Goal: Task Accomplishment & Management: Manage account settings

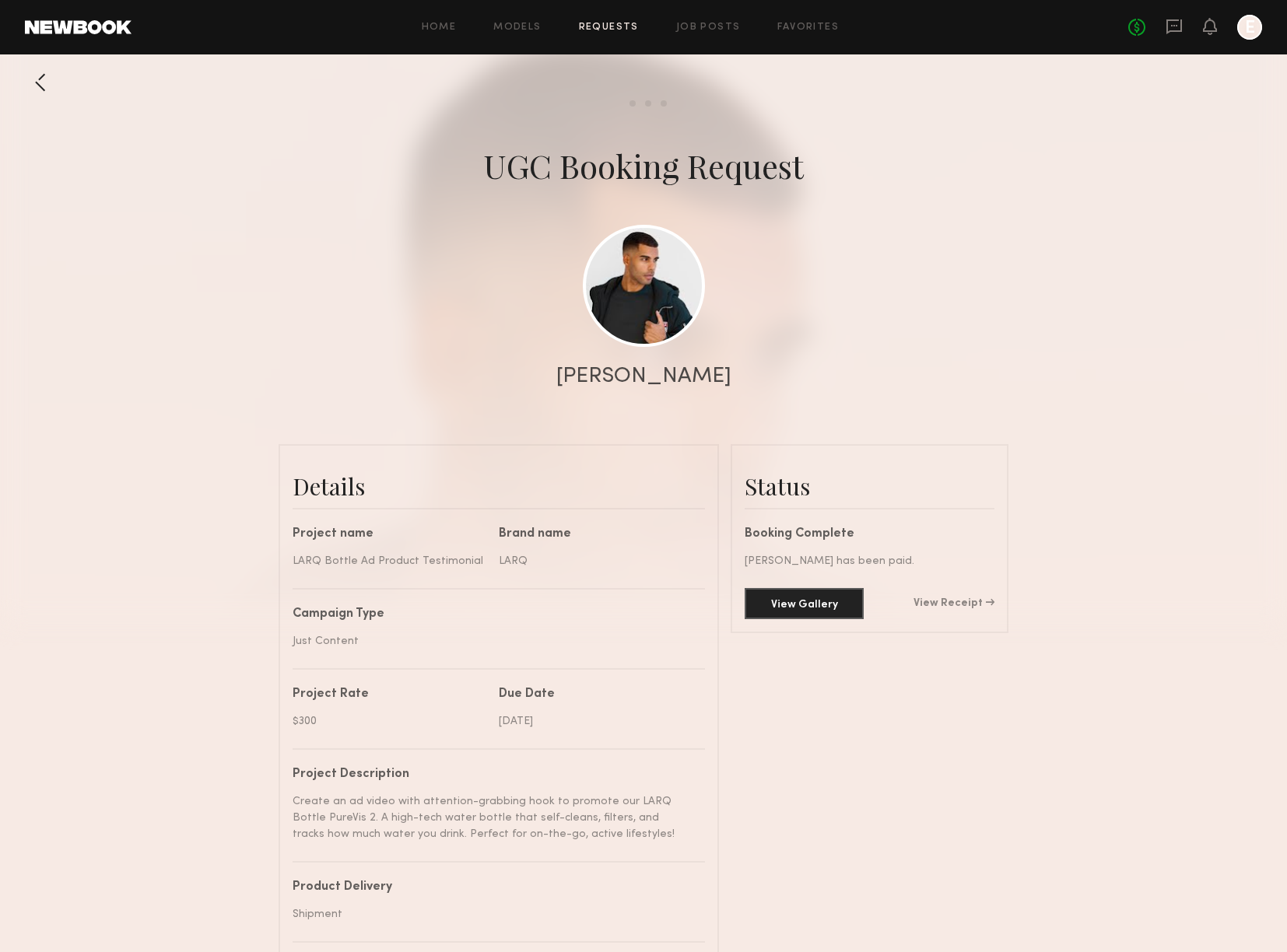
click at [1193, 373] on div "[PERSON_NAME]" at bounding box center [643, 376] width 1287 height 22
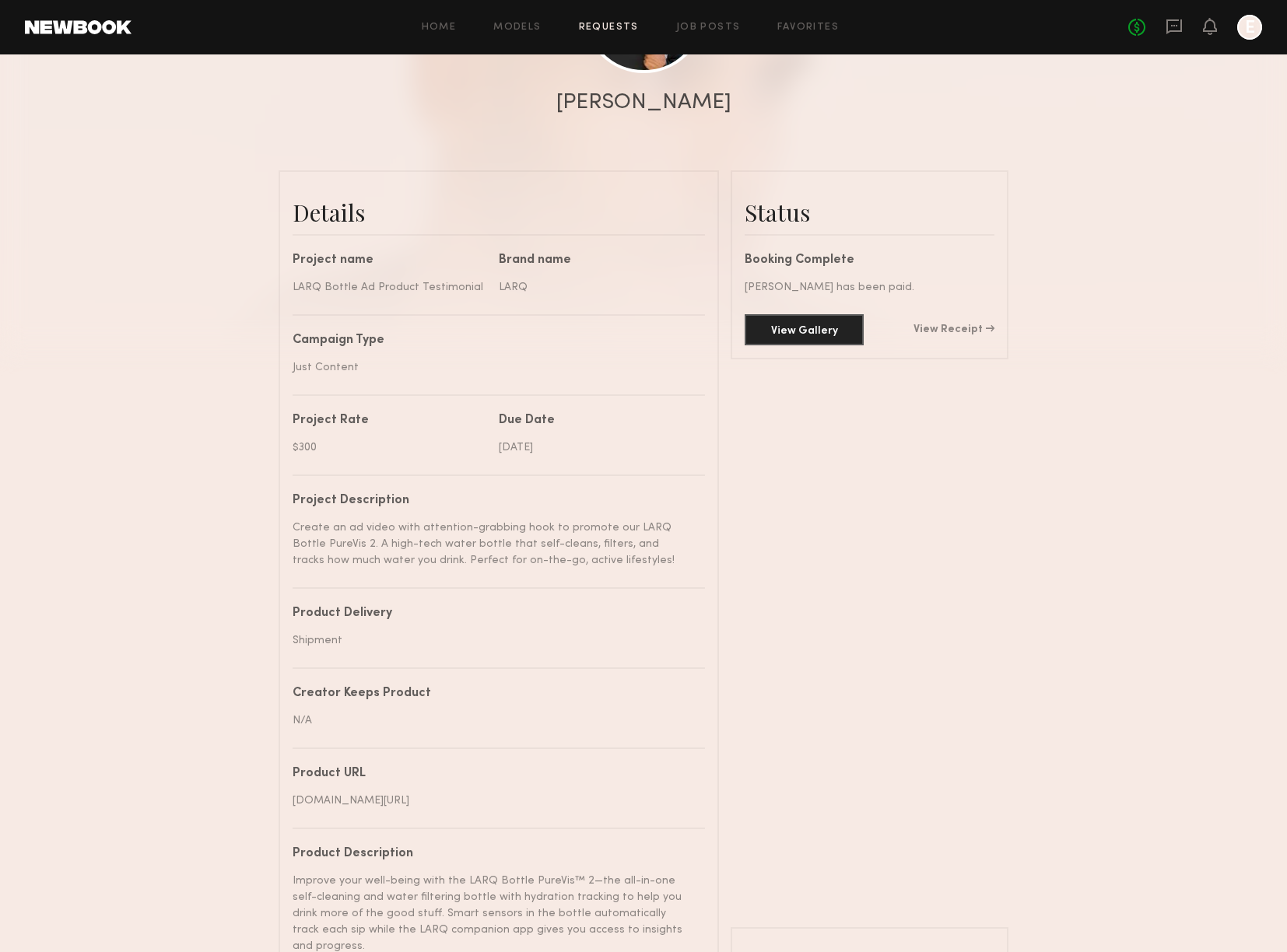
scroll to position [530, 0]
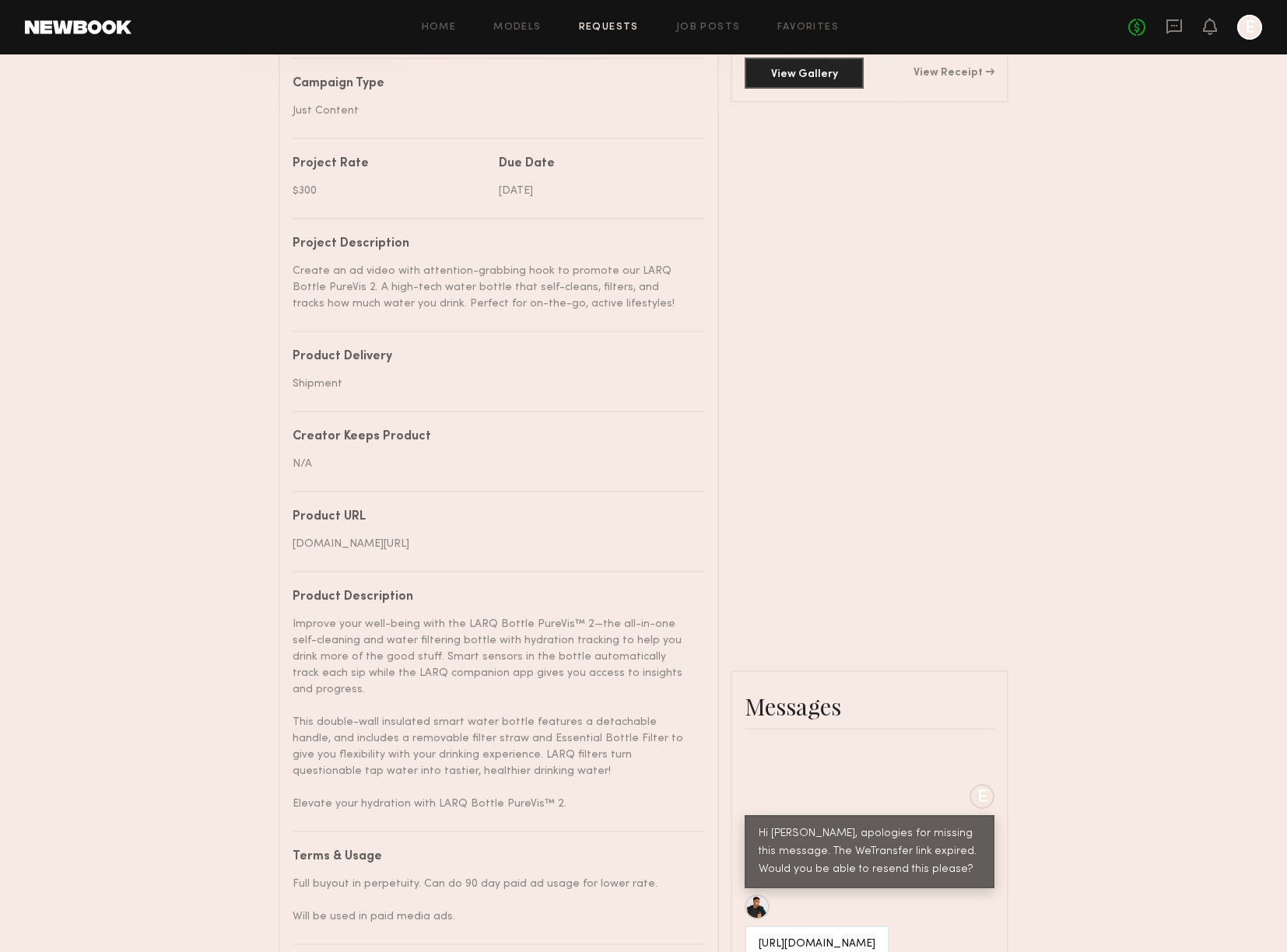
click at [606, 31] on link "Requests" at bounding box center [608, 27] width 60 height 11
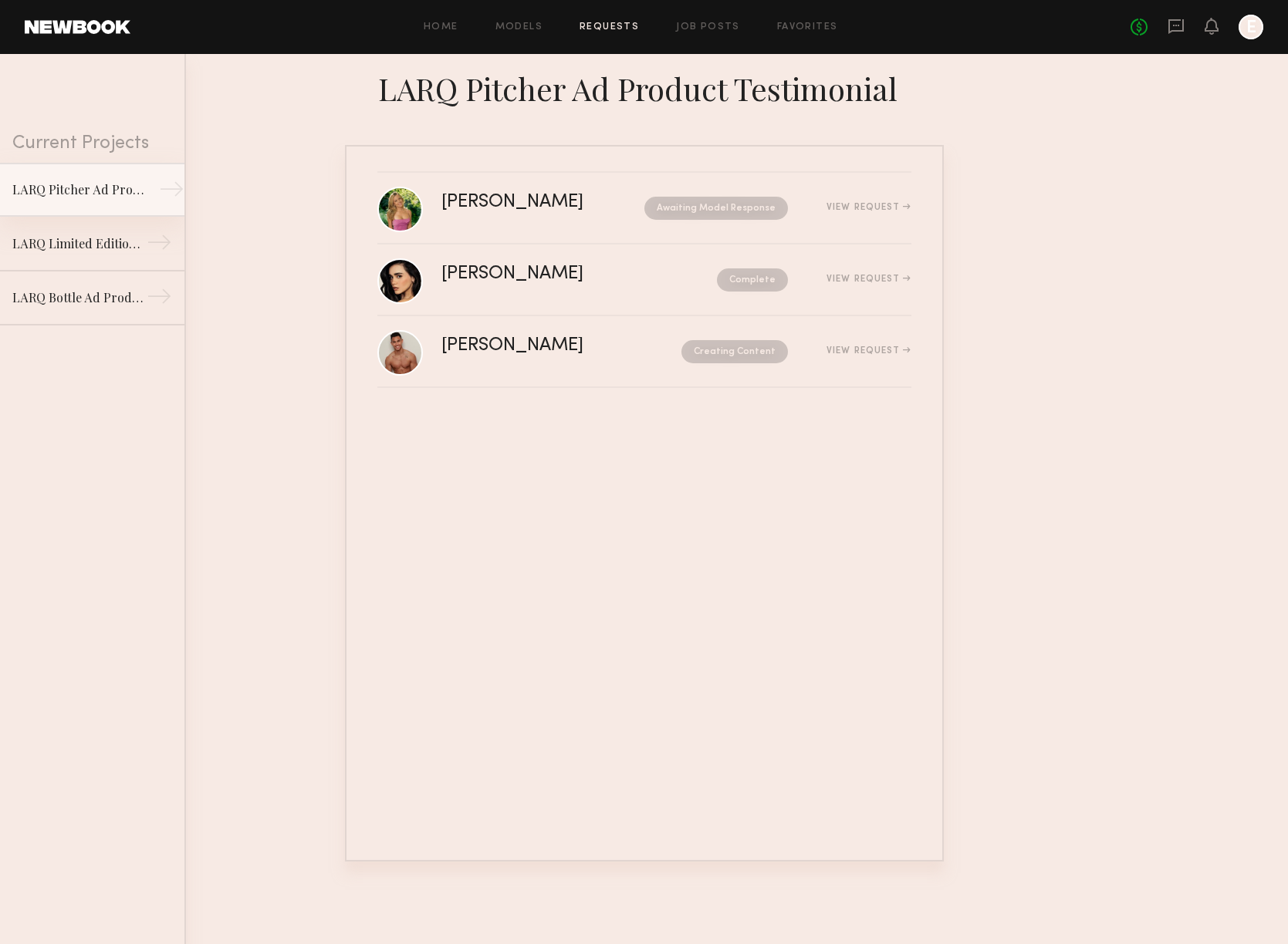
click at [127, 198] on div "LARQ Pitcher Ad Product Testimonial" at bounding box center [79, 189] width 135 height 18
click at [734, 358] on nb-request-status "Creating Content" at bounding box center [735, 351] width 107 height 23
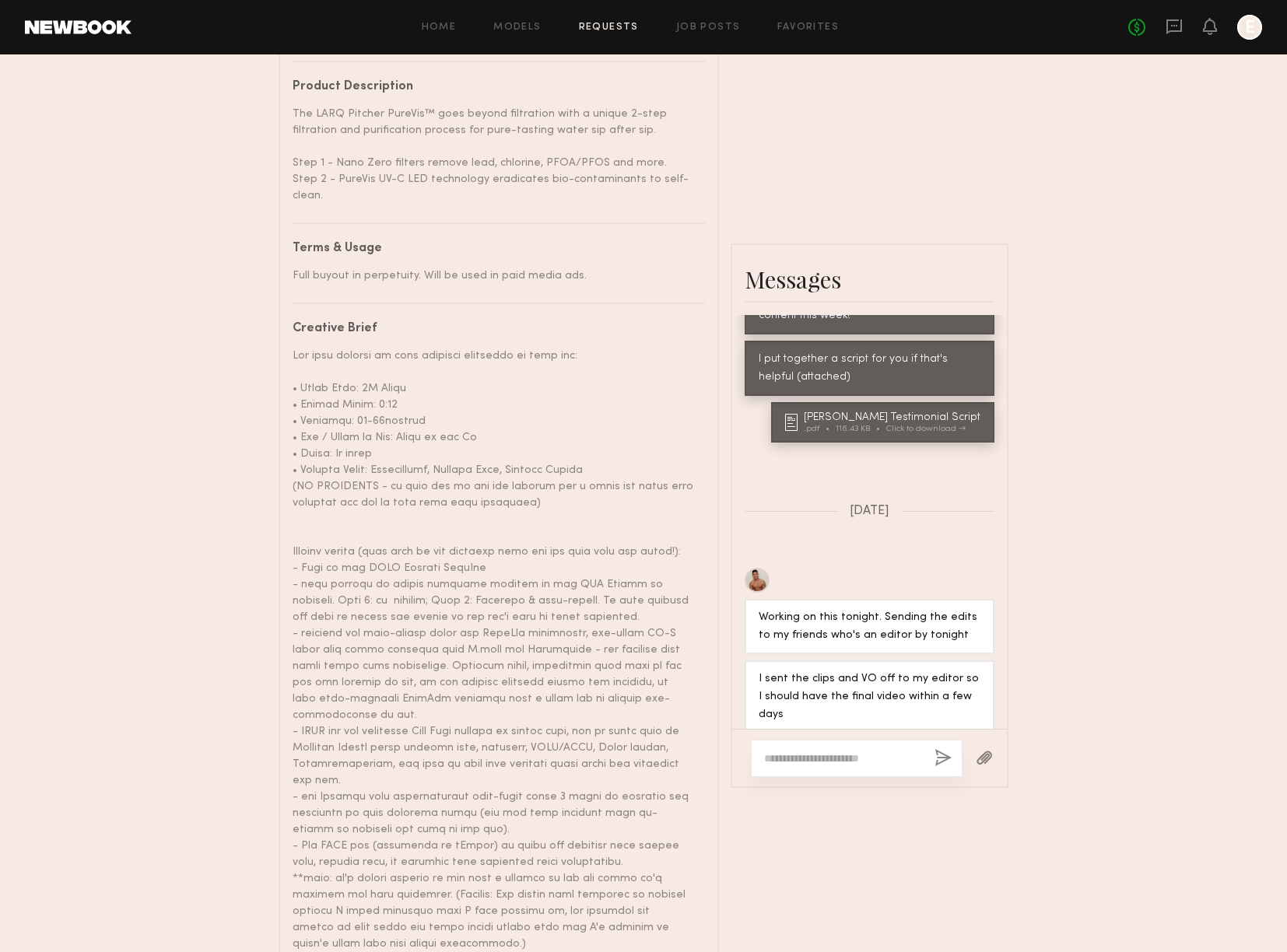
scroll to position [2421, 0]
click at [877, 751] on textarea at bounding box center [843, 759] width 158 height 15
type textarea "**********"
click at [944, 749] on button "button" at bounding box center [943, 759] width 17 height 19
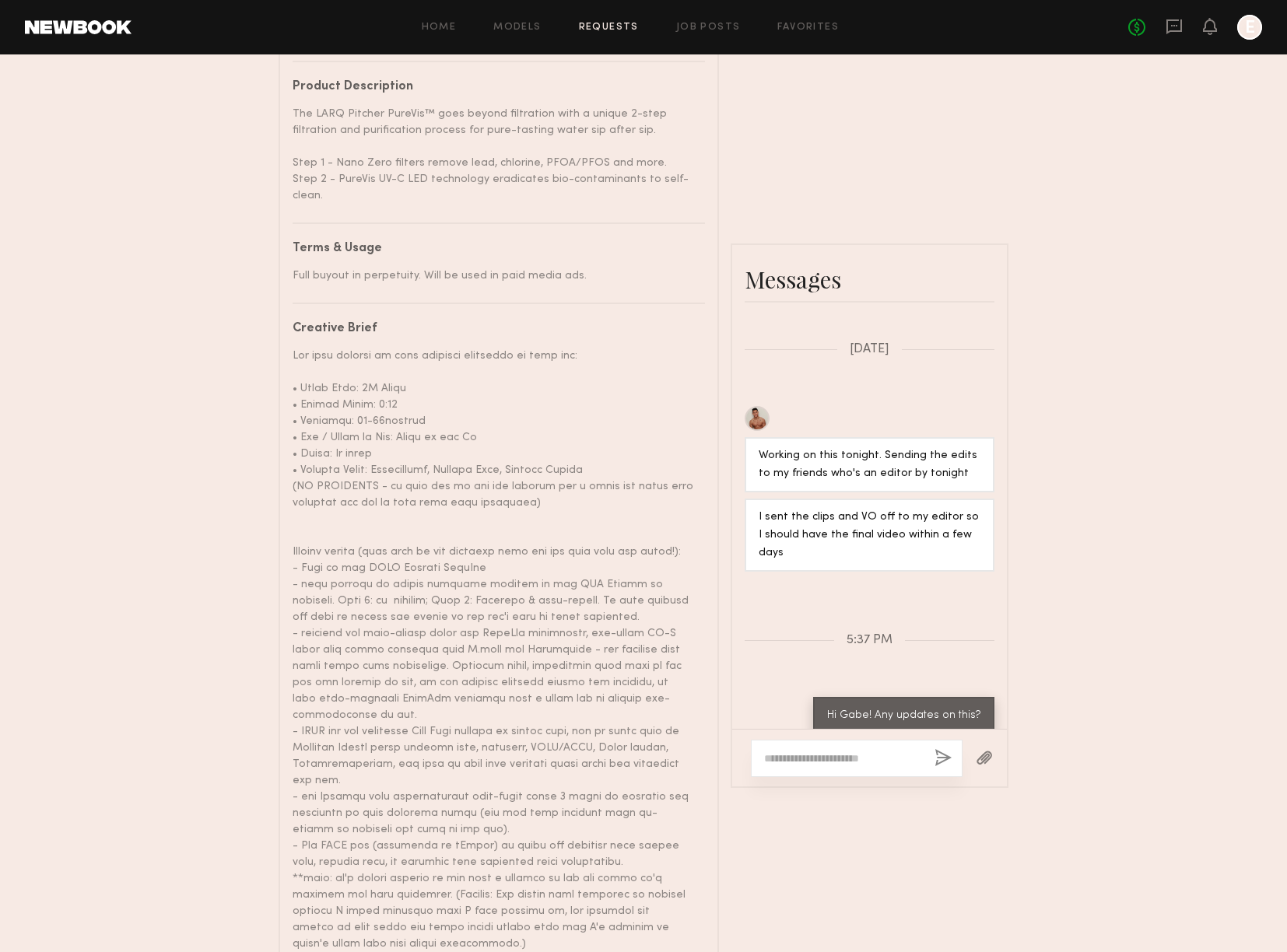
click at [595, 18] on div "Home Models Requests Job Posts Favorites Sign Out No fees up to $5,000 E" at bounding box center [697, 27] width 1130 height 25
click at [595, 36] on div "Home Models Requests Job Posts Favorites Sign Out No fees up to $5,000 E" at bounding box center [697, 27] width 1130 height 25
click at [595, 25] on link "Requests" at bounding box center [608, 27] width 60 height 11
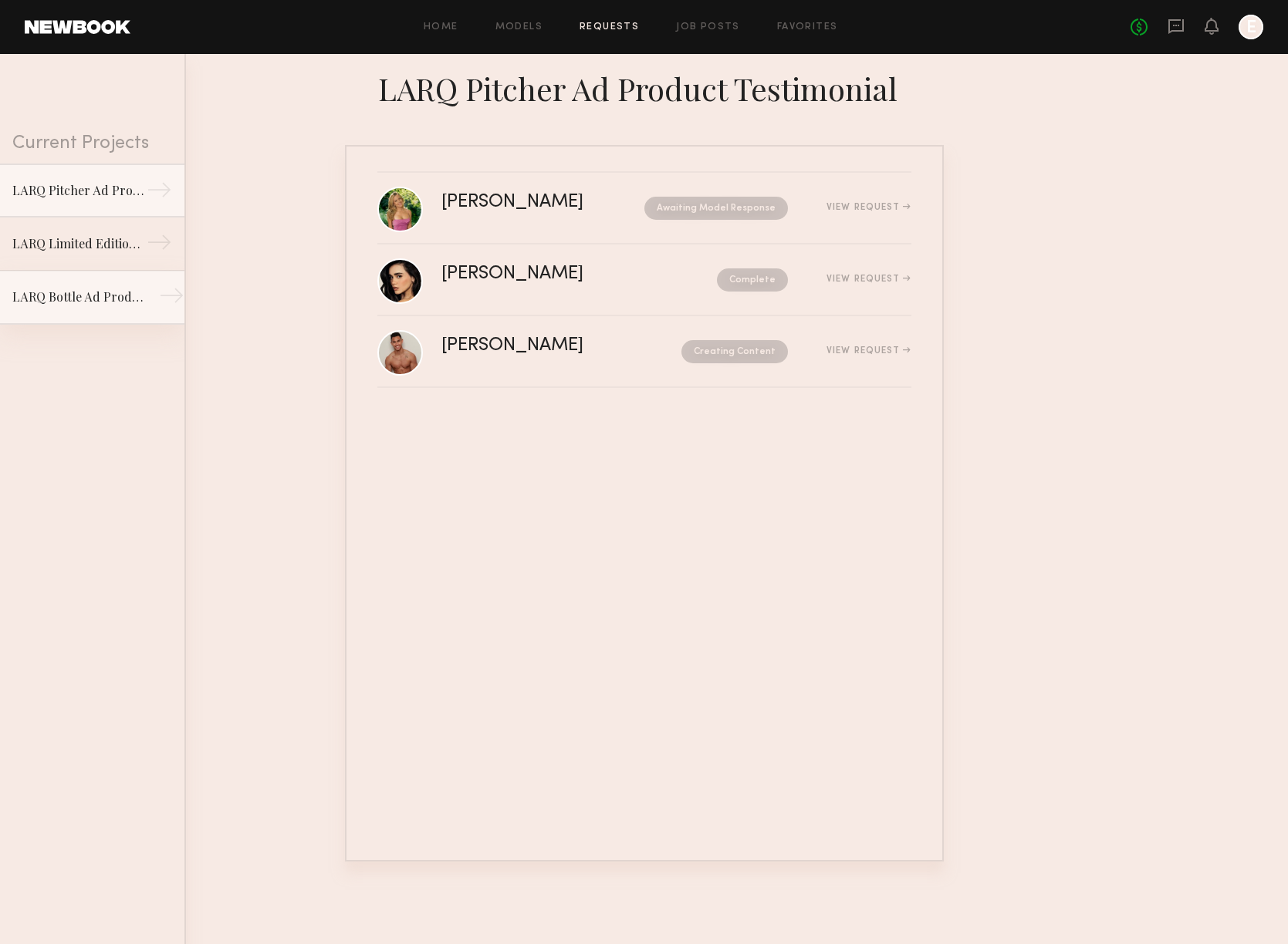
click at [135, 296] on link "LARQ Bottle Ad Product Testimonial →" at bounding box center [92, 298] width 184 height 54
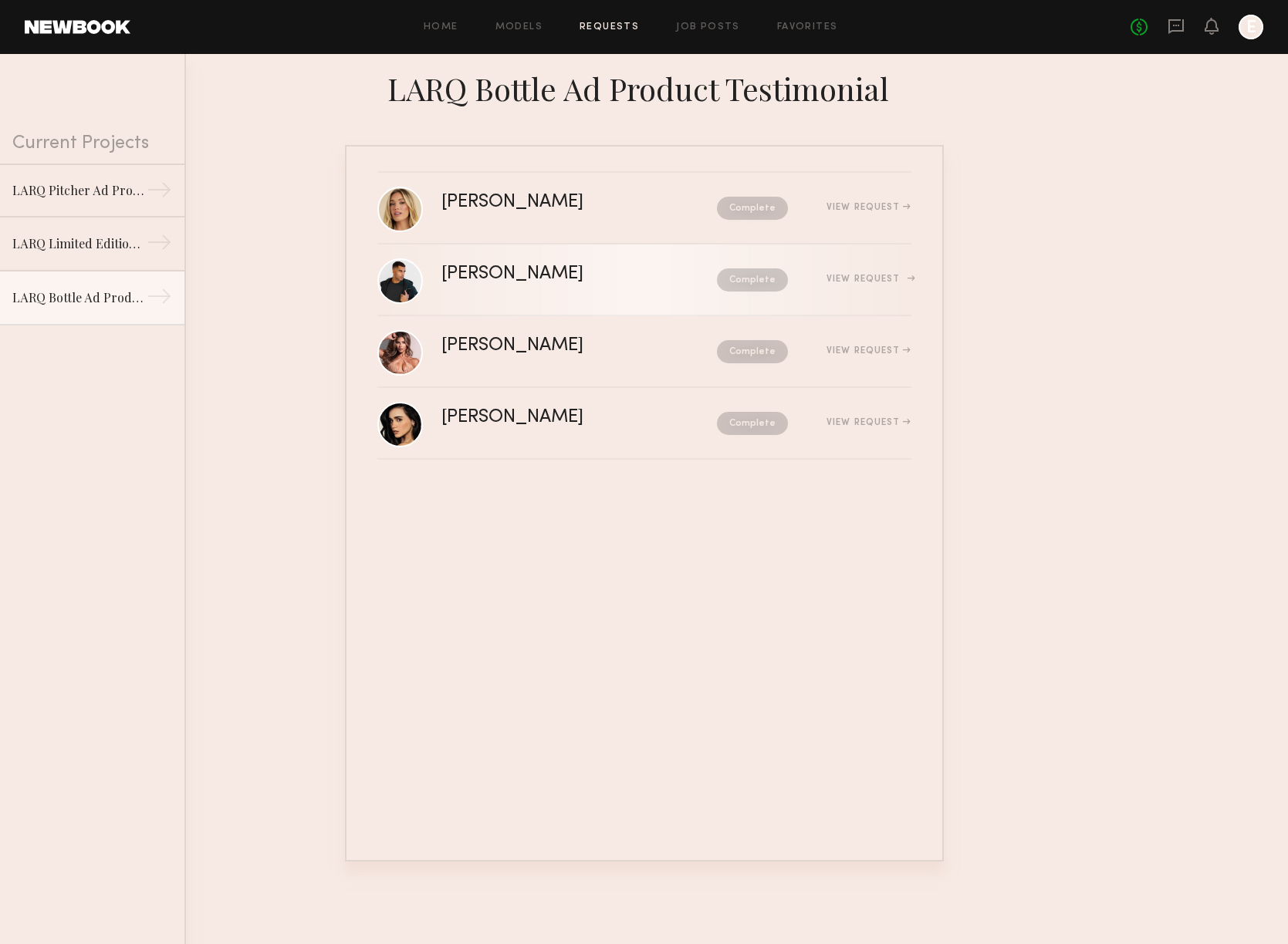
click at [774, 265] on div "[PERSON_NAME] Complete View Request" at bounding box center [676, 280] width 470 height 30
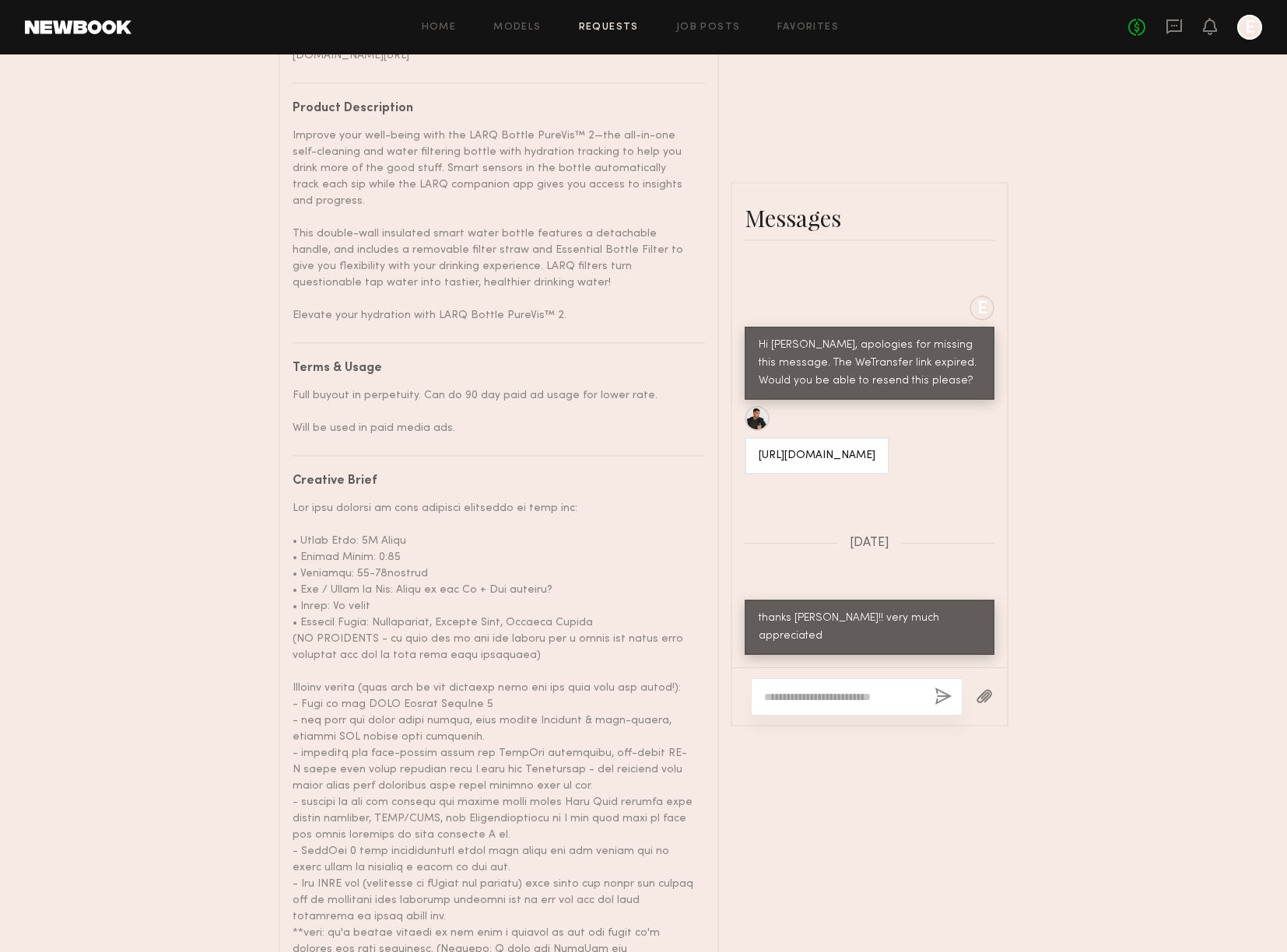
scroll to position [978, 0]
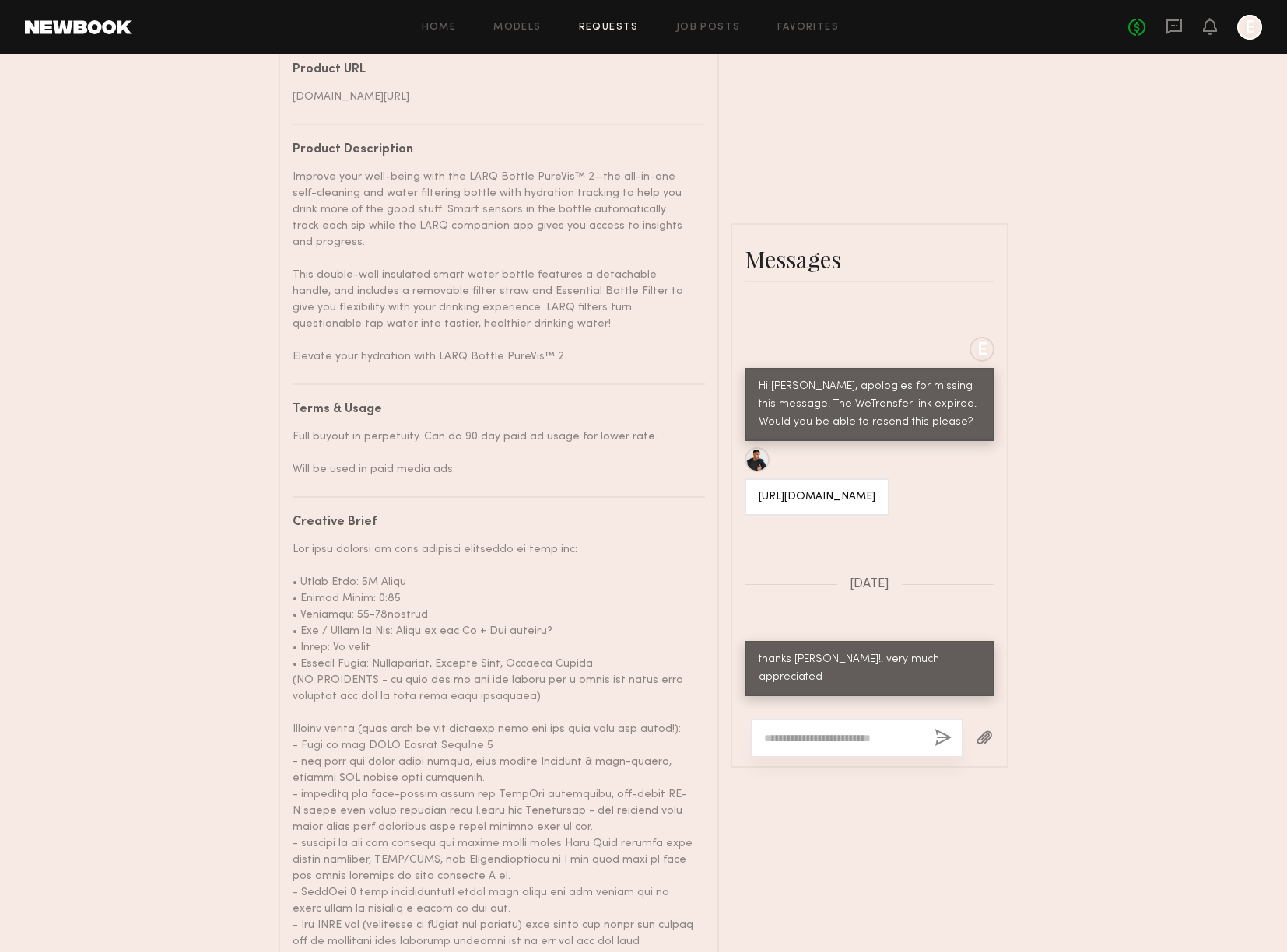
click at [871, 489] on div "[URL][DOMAIN_NAME]" at bounding box center [816, 498] width 116 height 18
copy div "[URL][DOMAIN_NAME]"
click at [1042, 440] on div "Send request Model response Review content UGC Booking Request [PERSON_NAME] De…" at bounding box center [643, 206] width 1287 height 2234
